Goal: Information Seeking & Learning: Find specific fact

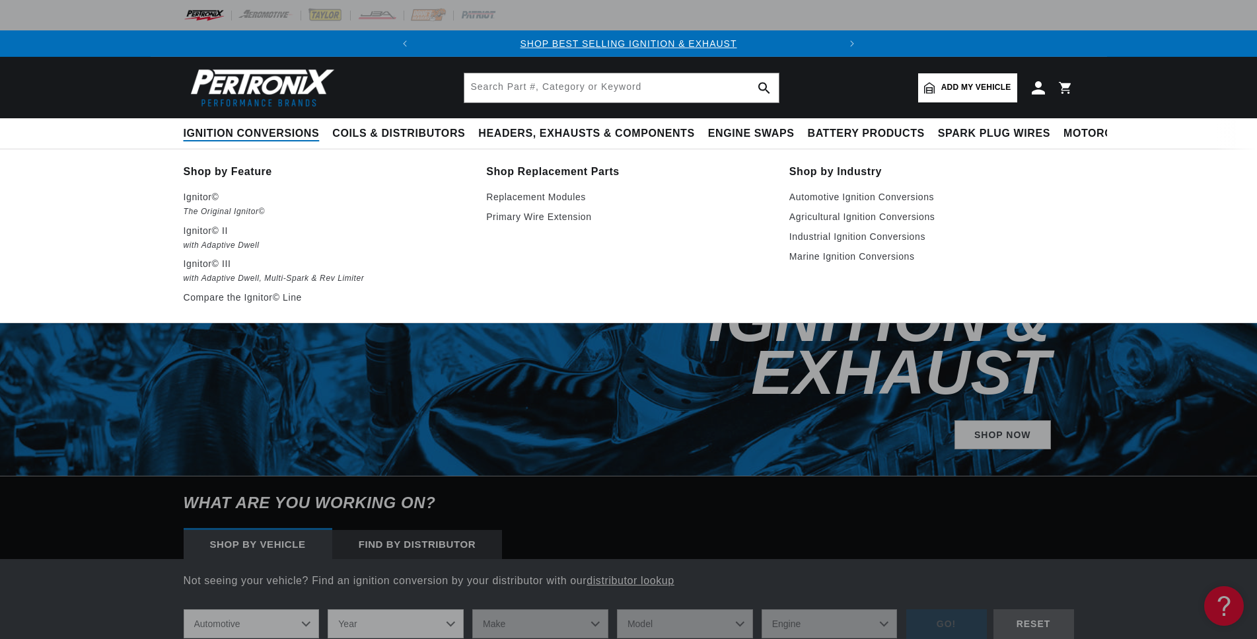
scroll to position [0, 401]
click at [248, 130] on span "Ignition Conversions" at bounding box center [252, 134] width 136 height 14
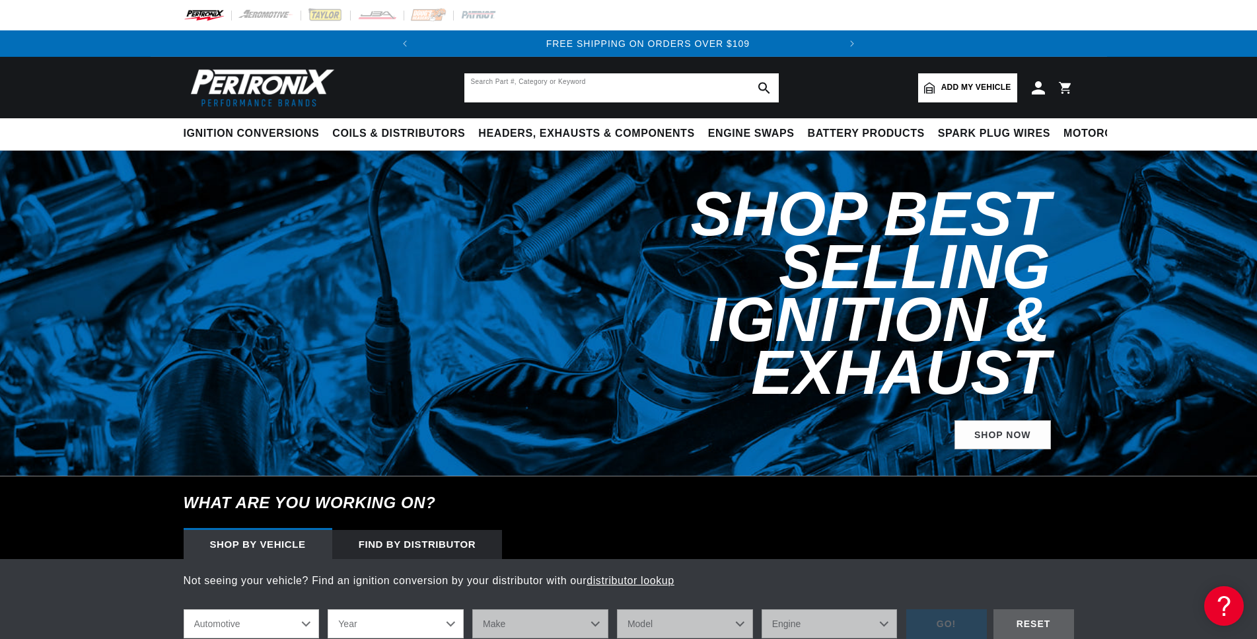
click at [537, 91] on input "text" at bounding box center [622, 87] width 315 height 29
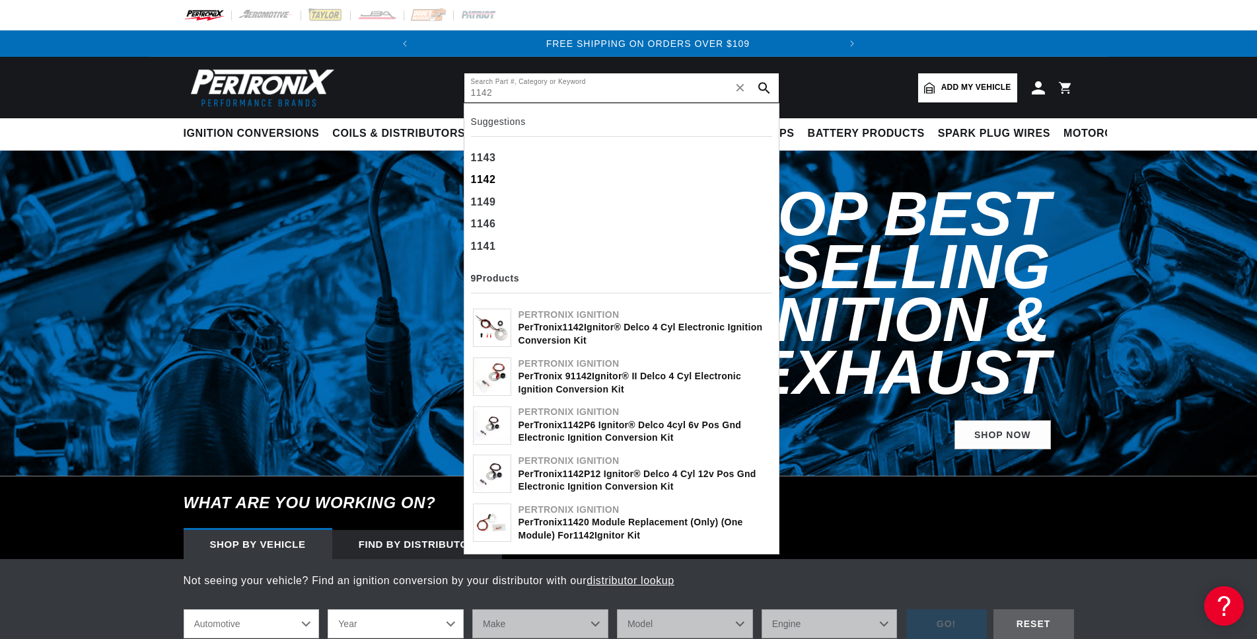
type input "1142"
click at [490, 175] on b "1142" at bounding box center [483, 179] width 25 height 11
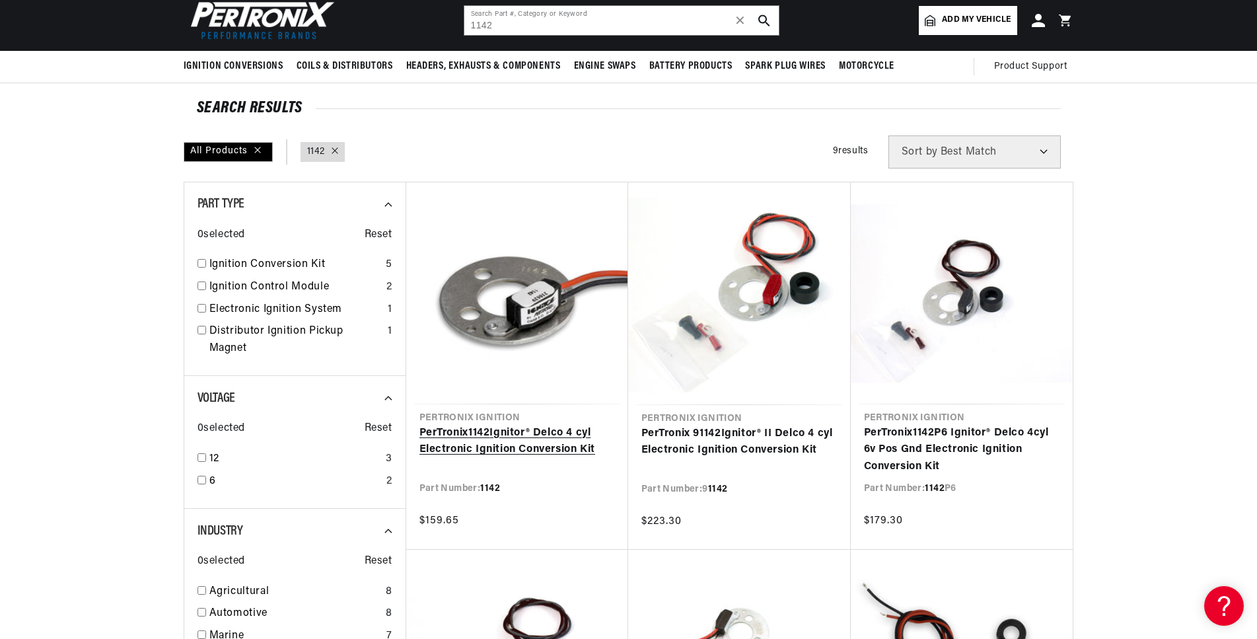
scroll to position [0, 401]
click at [531, 441] on link "PerTronix 1142 Ignitor® Delco 4 cyl Electronic Ignition Conversion Kit" at bounding box center [518, 442] width 196 height 34
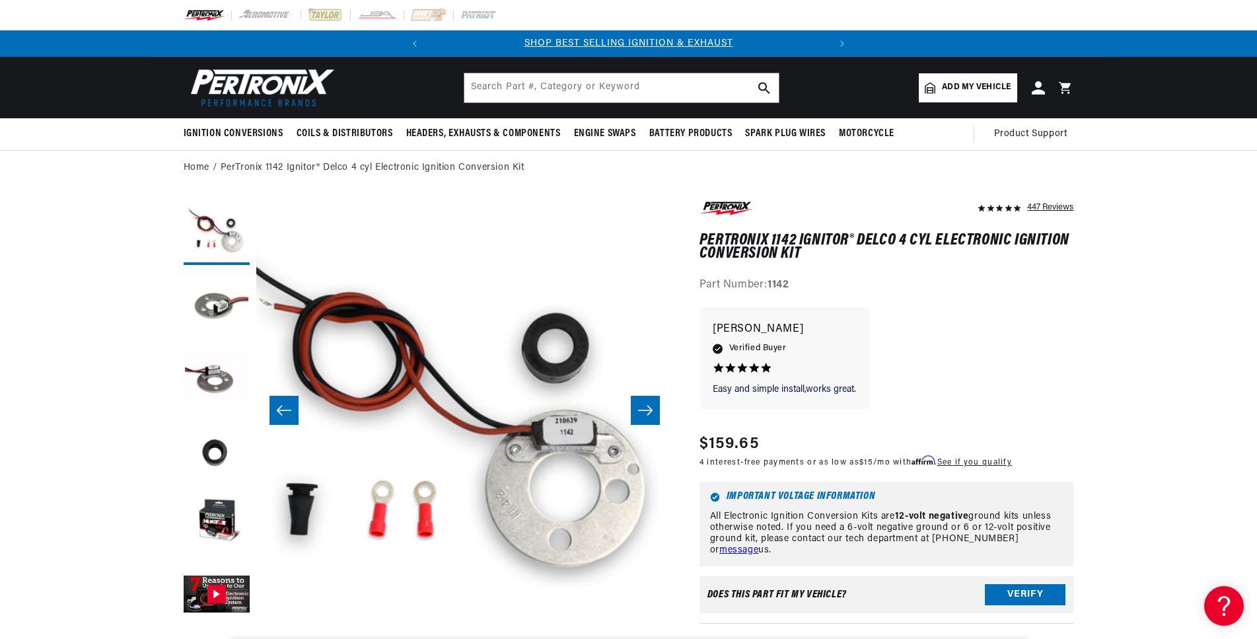
scroll to position [0, 401]
